Goal: Task Accomplishment & Management: Manage account settings

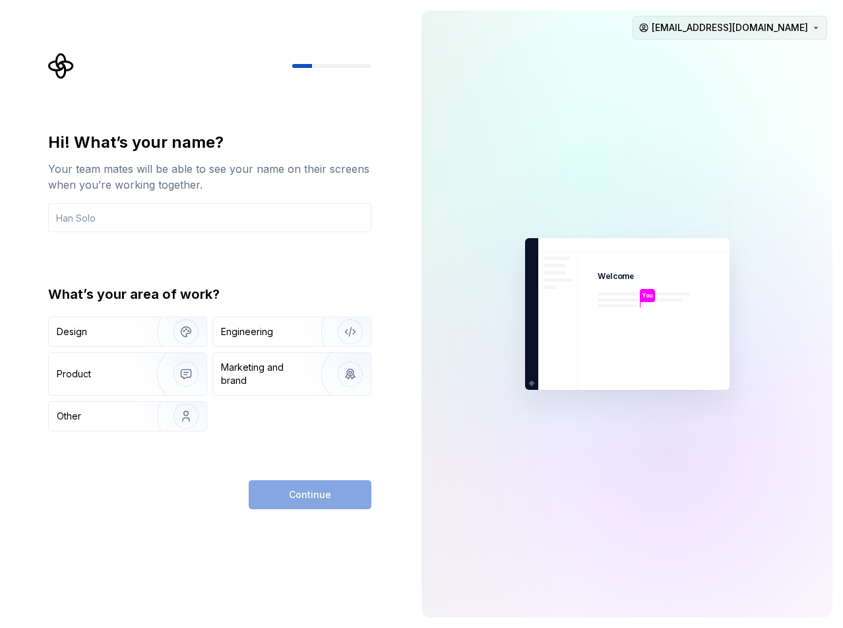
click at [818, 28] on html "Hi! What’s your name? Your team mates will be able to see your name on their sc…" at bounding box center [421, 314] width 843 height 628
click at [755, 64] on div "Sign out" at bounding box center [764, 55] width 152 height 21
click at [757, 36] on html "Hi! What’s your name? Your team mates will be able to see your name on their sc…" at bounding box center [421, 314] width 843 height 628
click at [728, 86] on div "Delete account" at bounding box center [771, 82] width 125 height 13
